Goal: Task Accomplishment & Management: Manage account settings

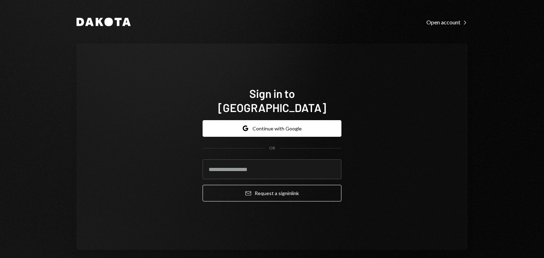
click at [287, 104] on h1 "Sign in to [GEOGRAPHIC_DATA]" at bounding box center [271, 100] width 139 height 28
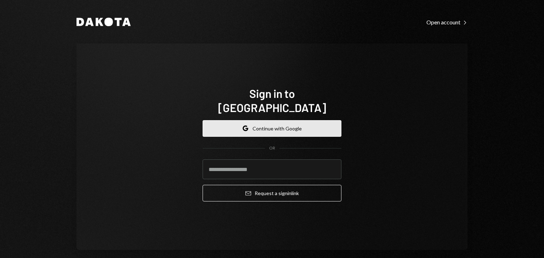
click at [277, 125] on button "Google Continue with Google" at bounding box center [271, 128] width 139 height 17
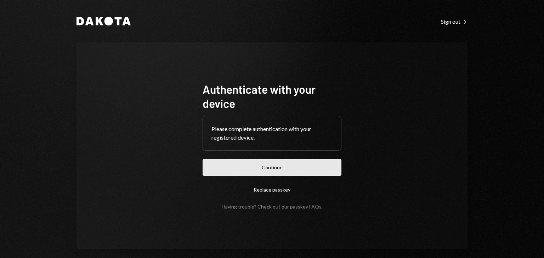
click at [294, 166] on button "Continue" at bounding box center [271, 167] width 139 height 17
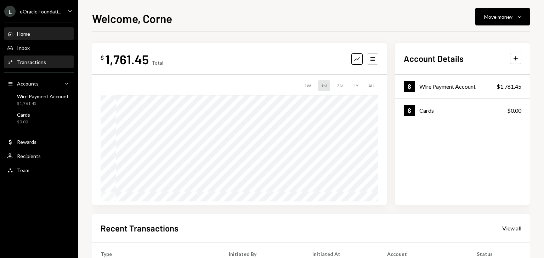
click at [44, 61] on div "Transactions" at bounding box center [31, 62] width 29 height 6
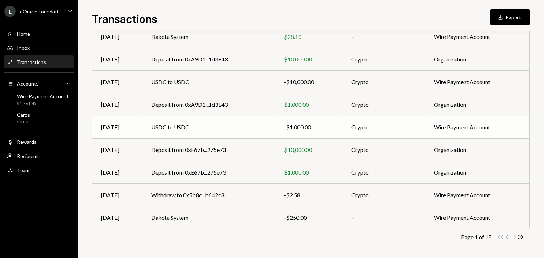
scroll to position [111, 0]
click at [513, 237] on icon "Chevron Right" at bounding box center [513, 237] width 7 height 7
